Goal: Navigation & Orientation: Find specific page/section

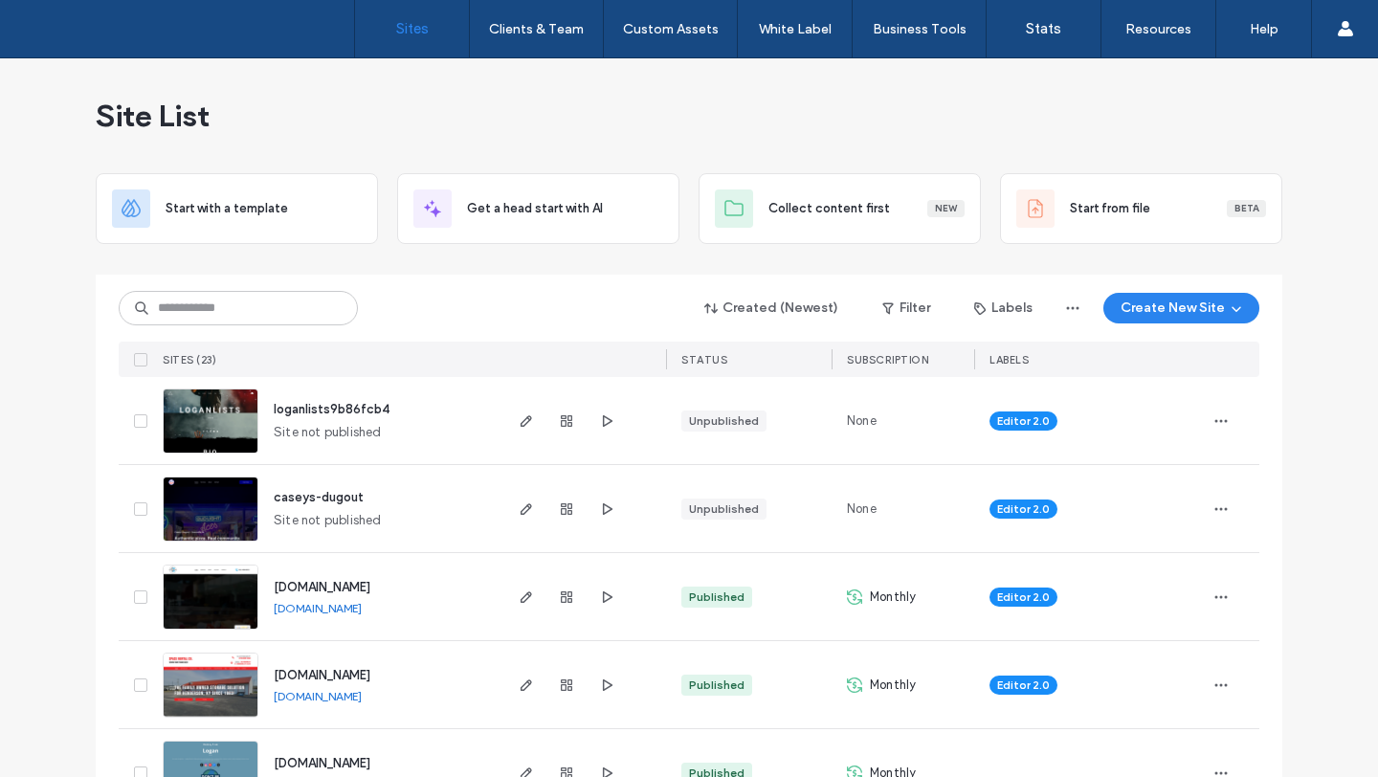
click at [205, 422] on img at bounding box center [211, 454] width 94 height 130
